Goal: Task Accomplishment & Management: Use online tool/utility

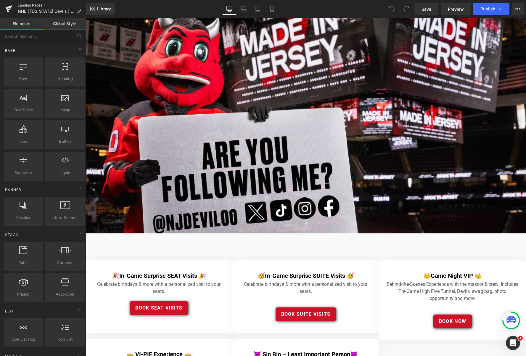
click at [33, 4] on link "Landing Pages" at bounding box center [52, 5] width 68 height 5
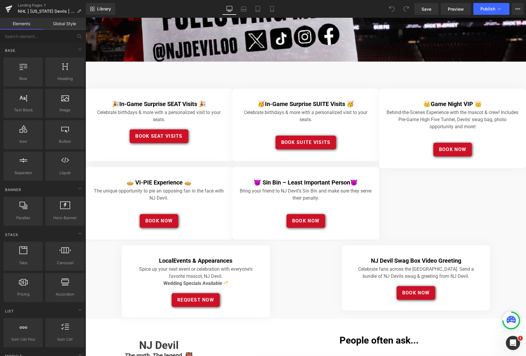
scroll to position [172, 0]
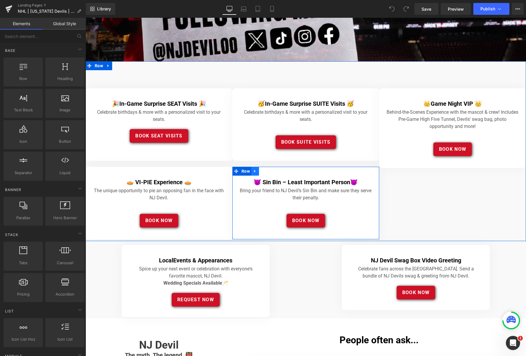
click at [256, 172] on icon at bounding box center [255, 171] width 4 height 4
click at [263, 171] on icon at bounding box center [263, 171] width 4 height 4
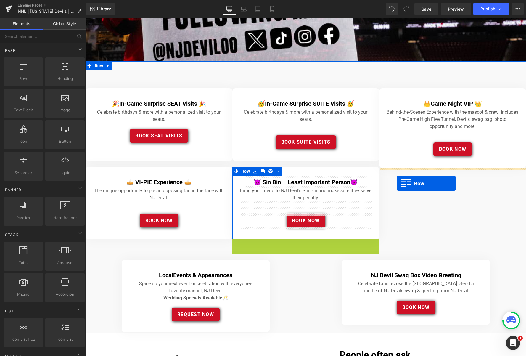
drag, startPoint x: 236, startPoint y: 243, endPoint x: 397, endPoint y: 183, distance: 171.4
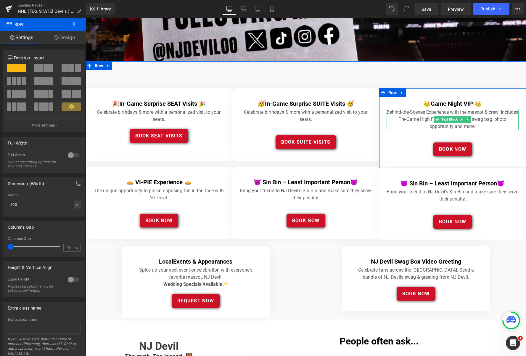
click at [482, 124] on p "Behind-the-Scenes Experience with the mascot & crew! Includes Pre-Game High Fiv…" at bounding box center [453, 119] width 132 height 21
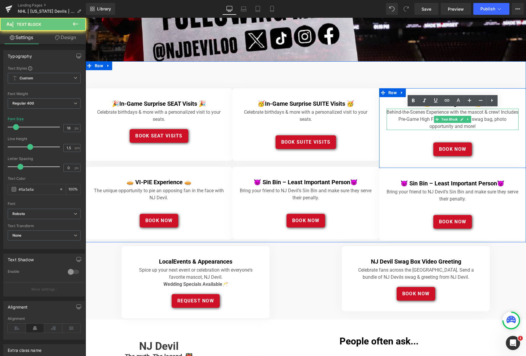
click at [482, 124] on p "Behind-the-Scenes Experience with the mascot & crew! Includes Pre-Game High Fiv…" at bounding box center [453, 119] width 132 height 21
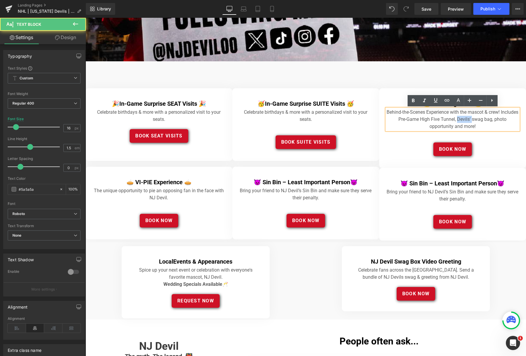
drag, startPoint x: 482, startPoint y: 119, endPoint x: 468, endPoint y: 120, distance: 13.7
click at [468, 120] on p "Behind-the-Scenes Experience with the mascot & crew! Includes Pre-Game High Fiv…" at bounding box center [453, 119] width 132 height 21
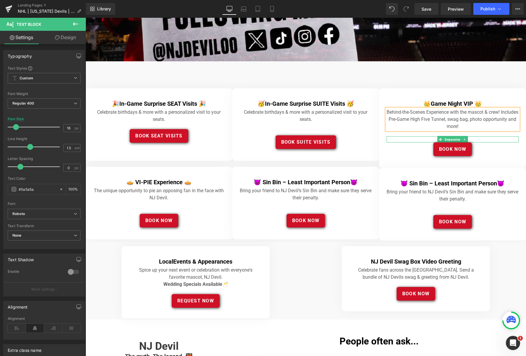
scroll to position [172, 0]
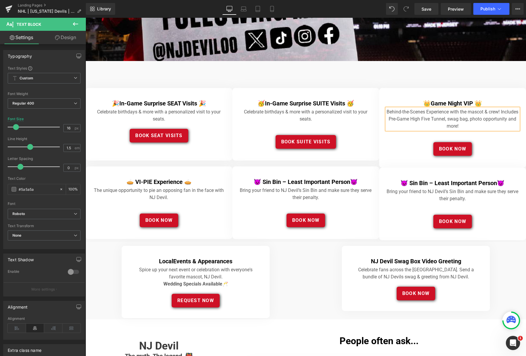
click at [394, 113] on p "Behind-the-Scenes Experience with the mascot & crew! Includes Pre-Game High Fiv…" at bounding box center [453, 118] width 132 height 21
click at [452, 113] on p "Go Behind-the-Scenes Experience with the mascot & crew! Includes Pre-Game High …" at bounding box center [453, 118] width 132 height 21
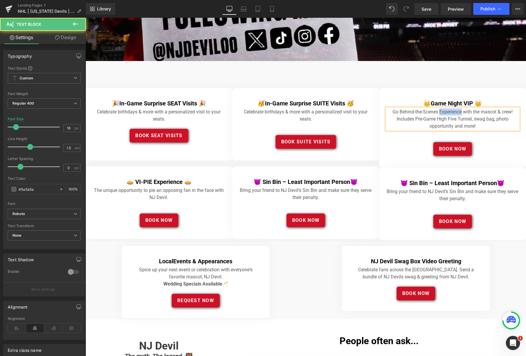
click at [452, 113] on p "Go Behind-the-Scenes Experience with the mascot & crew! Includes Pre-Game High …" at bounding box center [453, 118] width 132 height 21
click at [508, 112] on p "Go Behind-the-Scenes with the mascot & crew! Includes Pre-Game High Five Tunnel…" at bounding box center [453, 118] width 132 height 21
click at [495, 119] on p "Go Behind-the-Scenes with the mascot & crew! Includes Pre-Game High Five Tunnel…" at bounding box center [453, 118] width 132 height 21
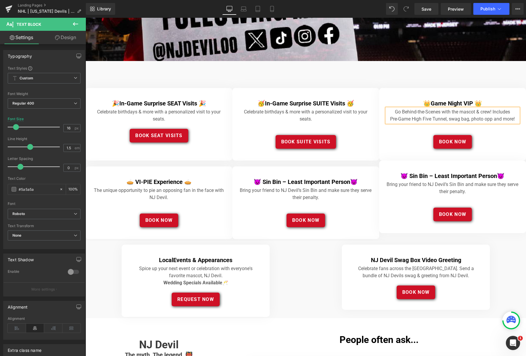
click at [416, 70] on div "🎉 In-Game Surprise SEAT Visits 🎉 Heading Celebrate birthdays & more with a pers…" at bounding box center [306, 151] width 441 height 180
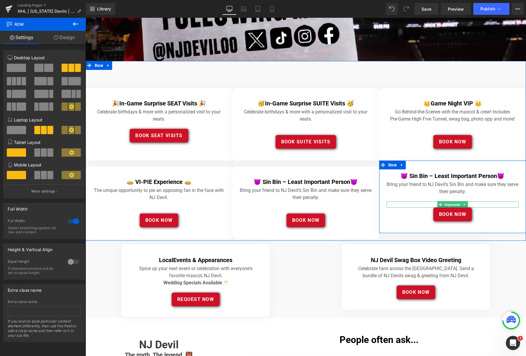
click at [407, 204] on div at bounding box center [453, 204] width 132 height 6
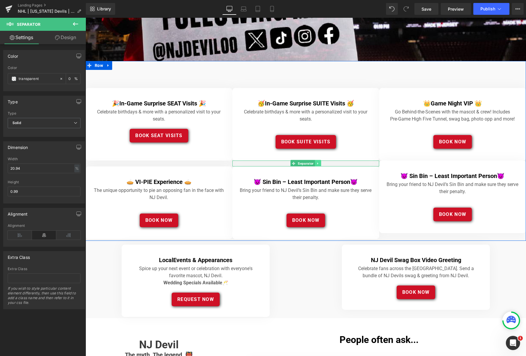
click at [318, 162] on icon at bounding box center [317, 164] width 3 height 4
click at [314, 163] on icon at bounding box center [314, 163] width 3 height 3
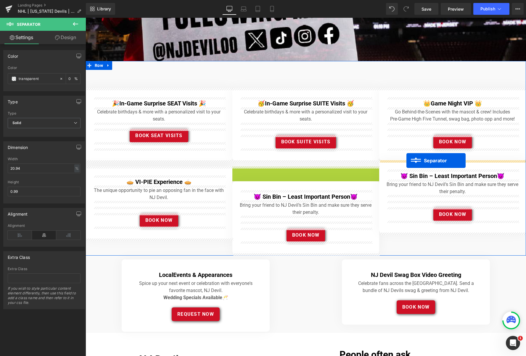
drag, startPoint x: 294, startPoint y: 169, endPoint x: 407, endPoint y: 161, distance: 112.8
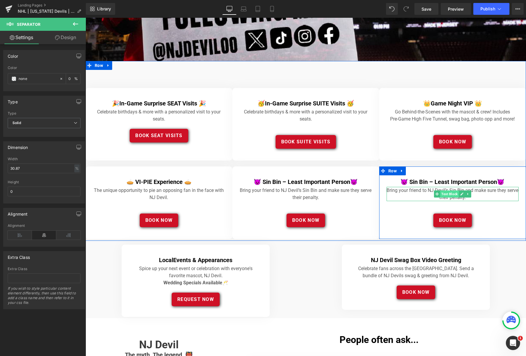
click at [448, 194] on span "Text Block" at bounding box center [449, 193] width 19 height 7
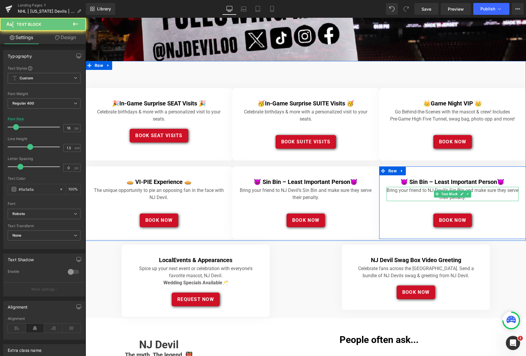
click at [475, 197] on p "Bring your friend to NJ Devil’s Sin Bin and make sure they serve their penalty." at bounding box center [453, 194] width 132 height 14
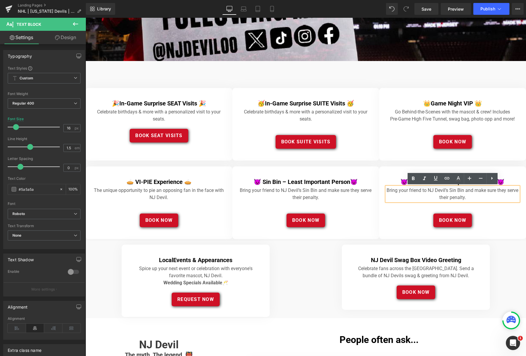
drag, startPoint x: 473, startPoint y: 198, endPoint x: 387, endPoint y: 190, distance: 86.8
click at [387, 190] on p "Bring your friend to NJ Devil’s Sin Bin and make sure they serve their penalty." at bounding box center [453, 194] width 132 height 14
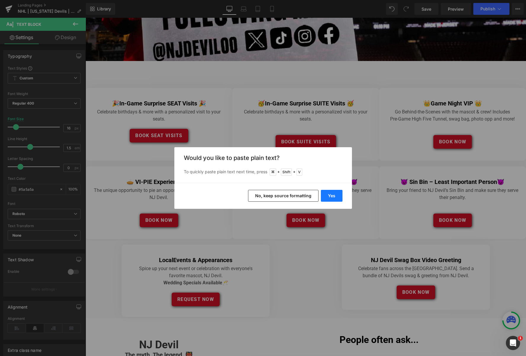
click at [336, 196] on button "Yes" at bounding box center [332, 196] width 22 height 12
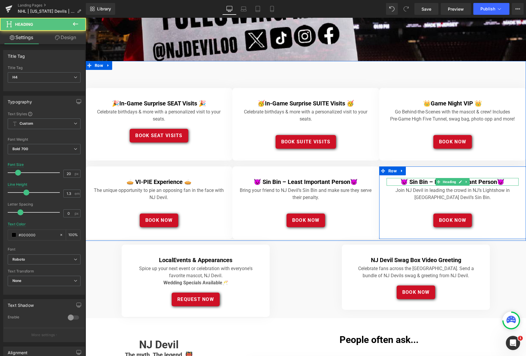
drag, startPoint x: 422, startPoint y: 181, endPoint x: 509, endPoint y: 182, distance: 87.1
click at [509, 182] on h4 "😈 Sin Bin – Least Important Person😈" at bounding box center [453, 182] width 132 height 8
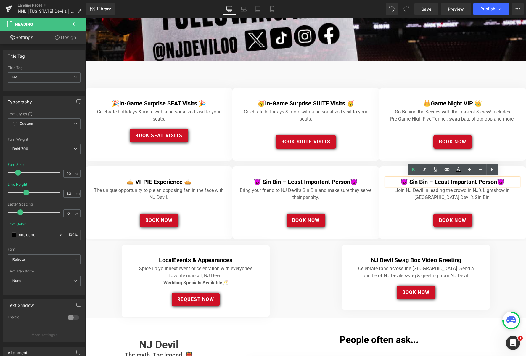
paste div
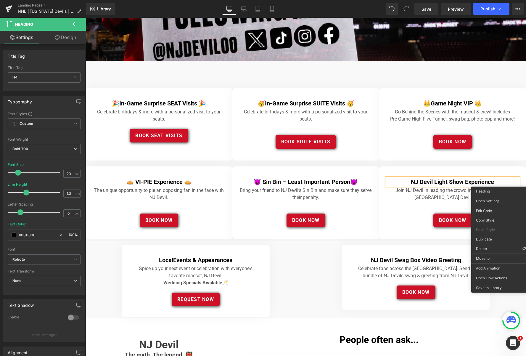
click at [410, 181] on h4 "NJ Devil Light Show Experience" at bounding box center [453, 182] width 132 height 8
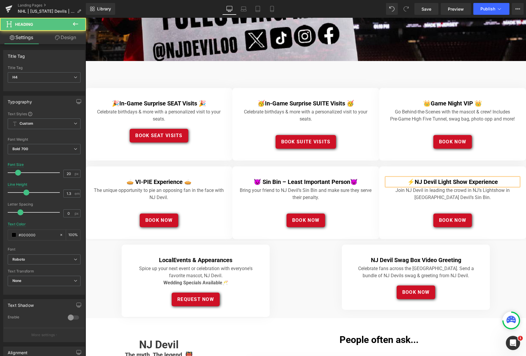
click at [509, 182] on h4 "⚡️NJ Devil Light Show Experience" at bounding box center [453, 182] width 132 height 8
click at [409, 181] on h4 "⚡️NJ Devil Light Show Experience ⚡️" at bounding box center [453, 182] width 132 height 8
click at [498, 182] on h4 "⚡️NJ Devil Light Show Experience ⚡️" at bounding box center [453, 182] width 132 height 8
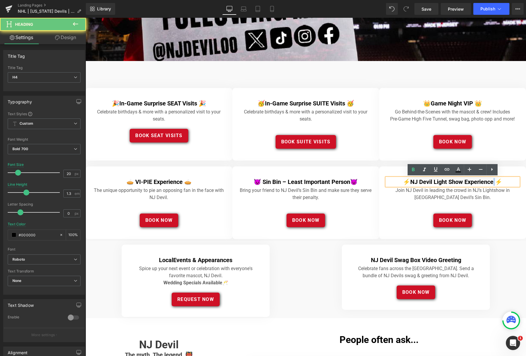
click at [495, 182] on h4 "⚡️NJ Devil Light Show Experience ⚡️" at bounding box center [453, 182] width 132 height 8
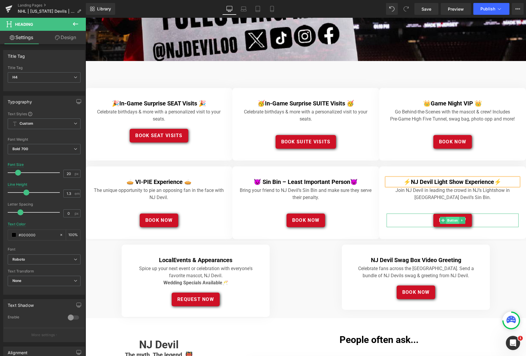
click at [453, 219] on span "Button" at bounding box center [452, 220] width 13 height 7
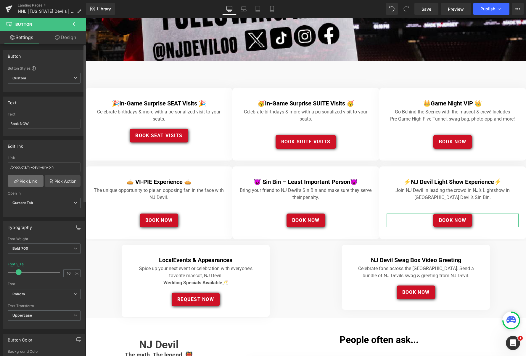
click at [28, 180] on link "Pick Link" at bounding box center [26, 181] width 36 height 12
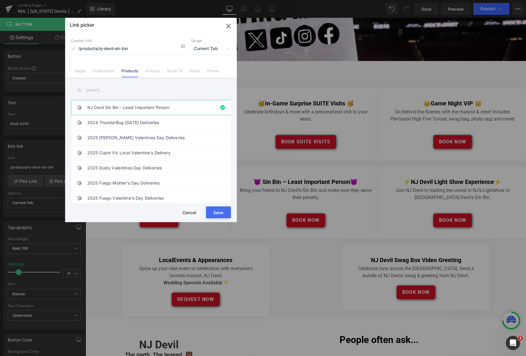
click at [97, 90] on input "text" at bounding box center [151, 90] width 160 height 13
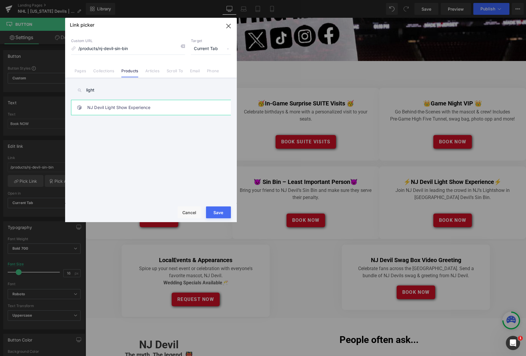
type input "light"
click at [106, 107] on link "NJ Devil Light Show Experience" at bounding box center [152, 107] width 130 height 15
type input "/products/nj-devil-light-show"
drag, startPoint x: 222, startPoint y: 216, endPoint x: 136, endPoint y: 198, distance: 87.4
click at [222, 216] on button "Save" at bounding box center [218, 212] width 25 height 12
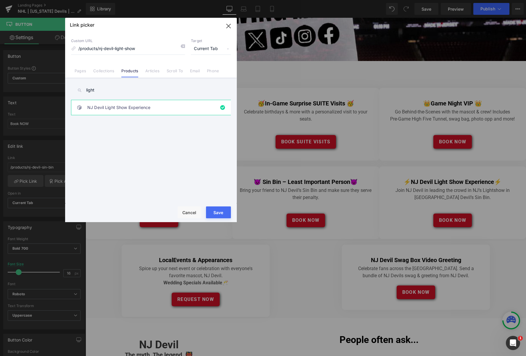
type input "/products/nj-devil-light-show"
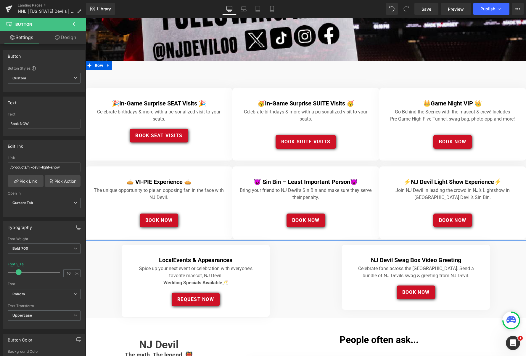
click at [392, 75] on div "🎉 In-Game Surprise SEAT Visits 🎉 Heading Celebrate birthdays & more with a pers…" at bounding box center [306, 151] width 441 height 180
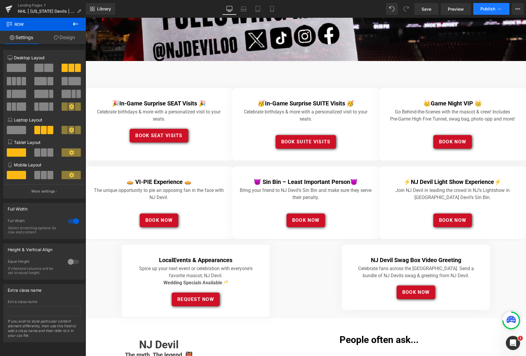
click at [489, 9] on span "Publish" at bounding box center [488, 9] width 15 height 5
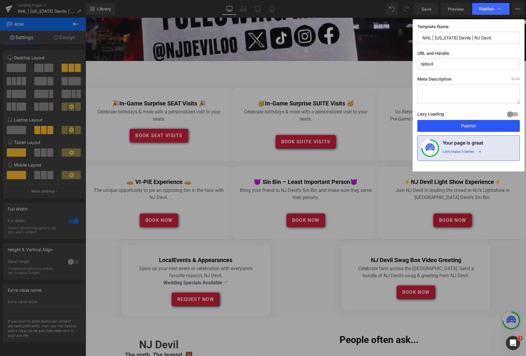
drag, startPoint x: 471, startPoint y: 127, endPoint x: 287, endPoint y: 81, distance: 189.3
click at [471, 127] on button "Publish" at bounding box center [469, 126] width 102 height 12
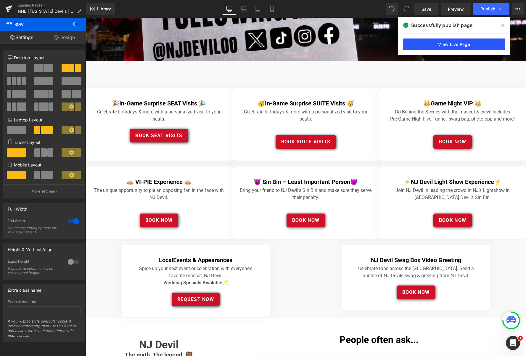
click at [457, 44] on link "View Live Page" at bounding box center [454, 44] width 102 height 12
